Goal: Transaction & Acquisition: Purchase product/service

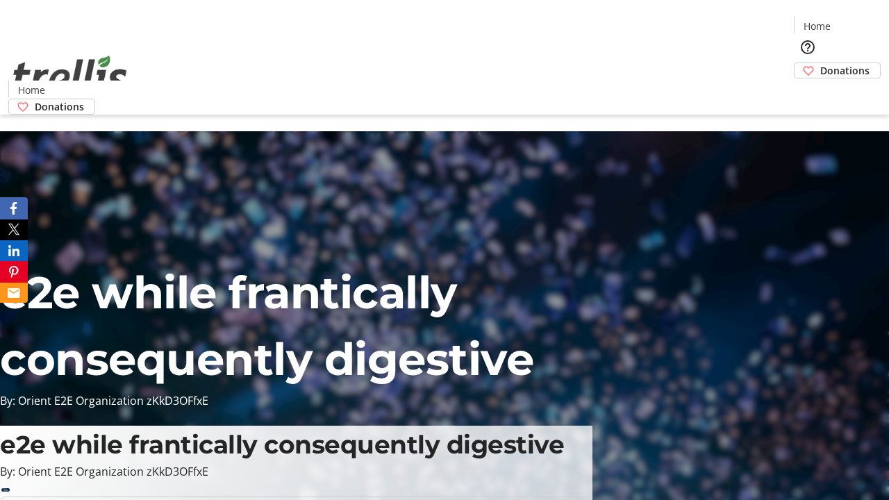
click at [820, 63] on span "Donations" at bounding box center [844, 70] width 49 height 15
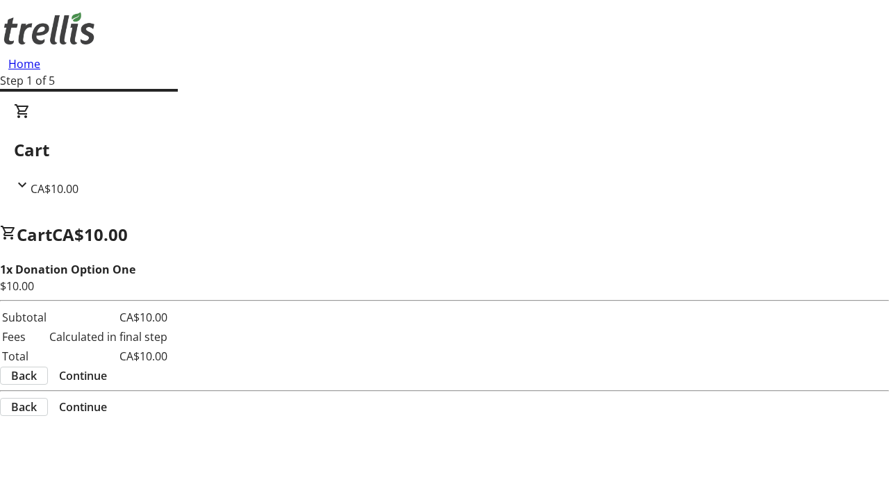
select select "CA"
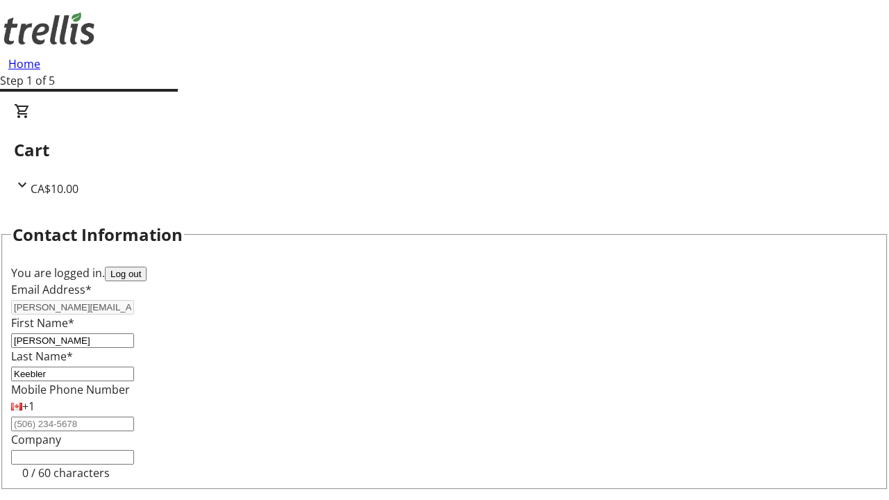
scroll to position [186, 0]
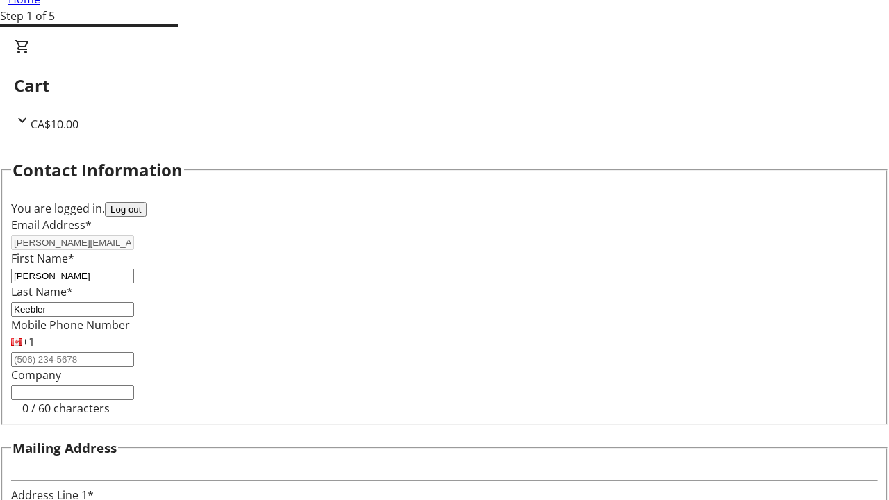
type input "[STREET_ADDRESS][PERSON_NAME]"
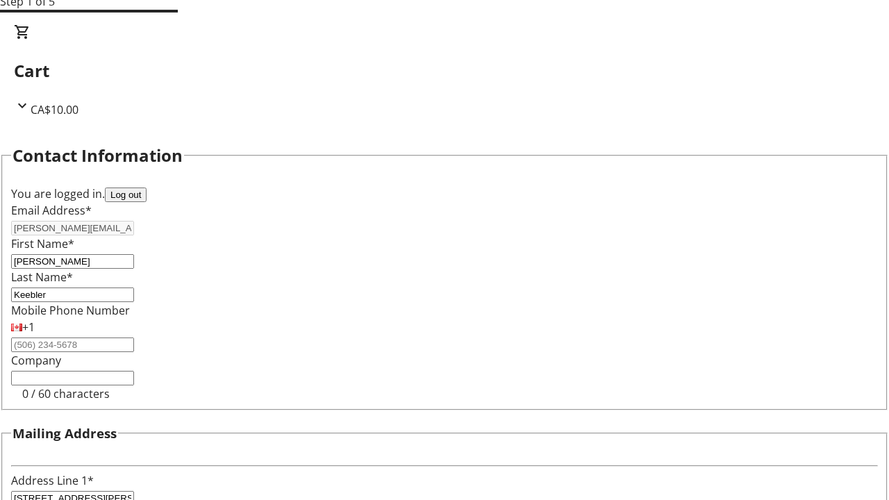
type input "Kelowna"
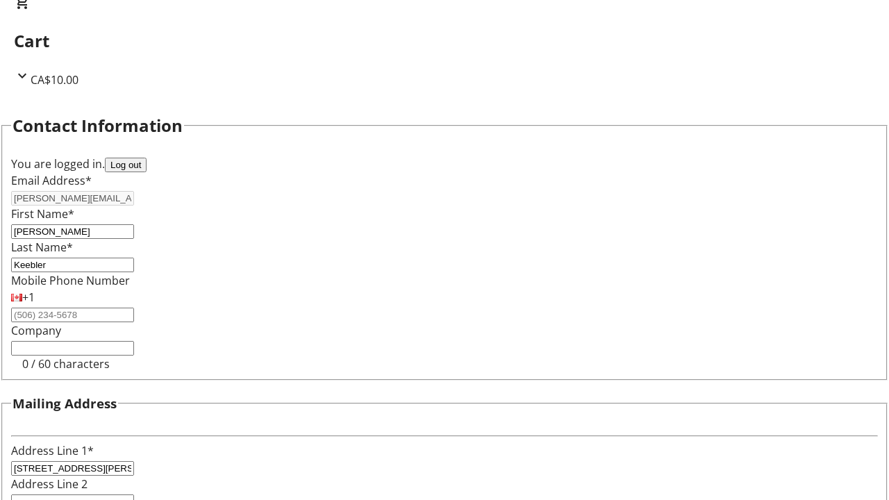
select select "BC"
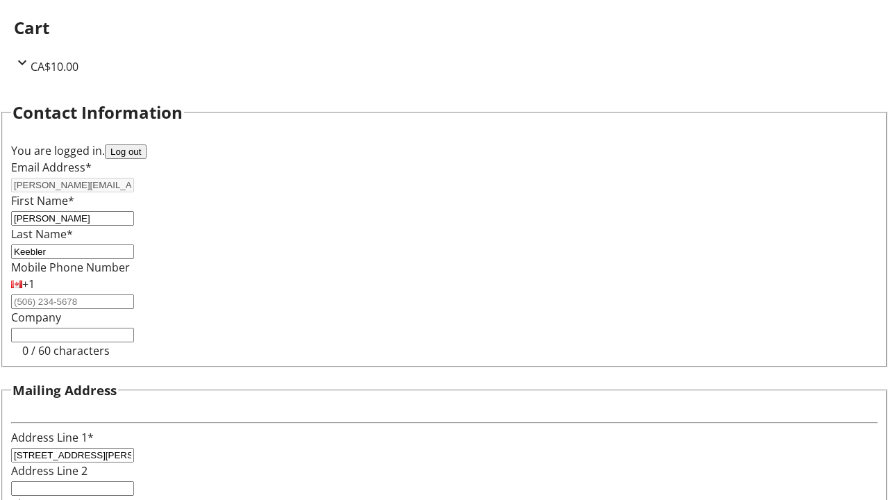
type input "Kelowna"
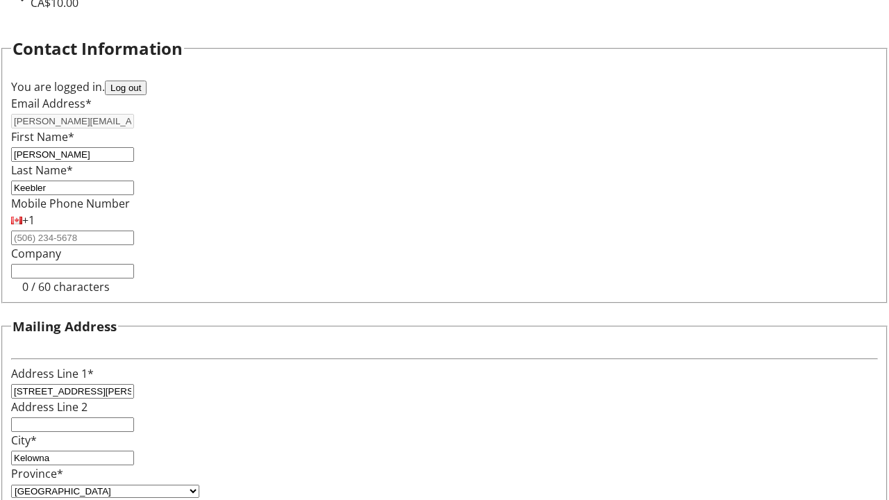
type input "V1Y 0C2"
